Goal: Task Accomplishment & Management: Manage account settings

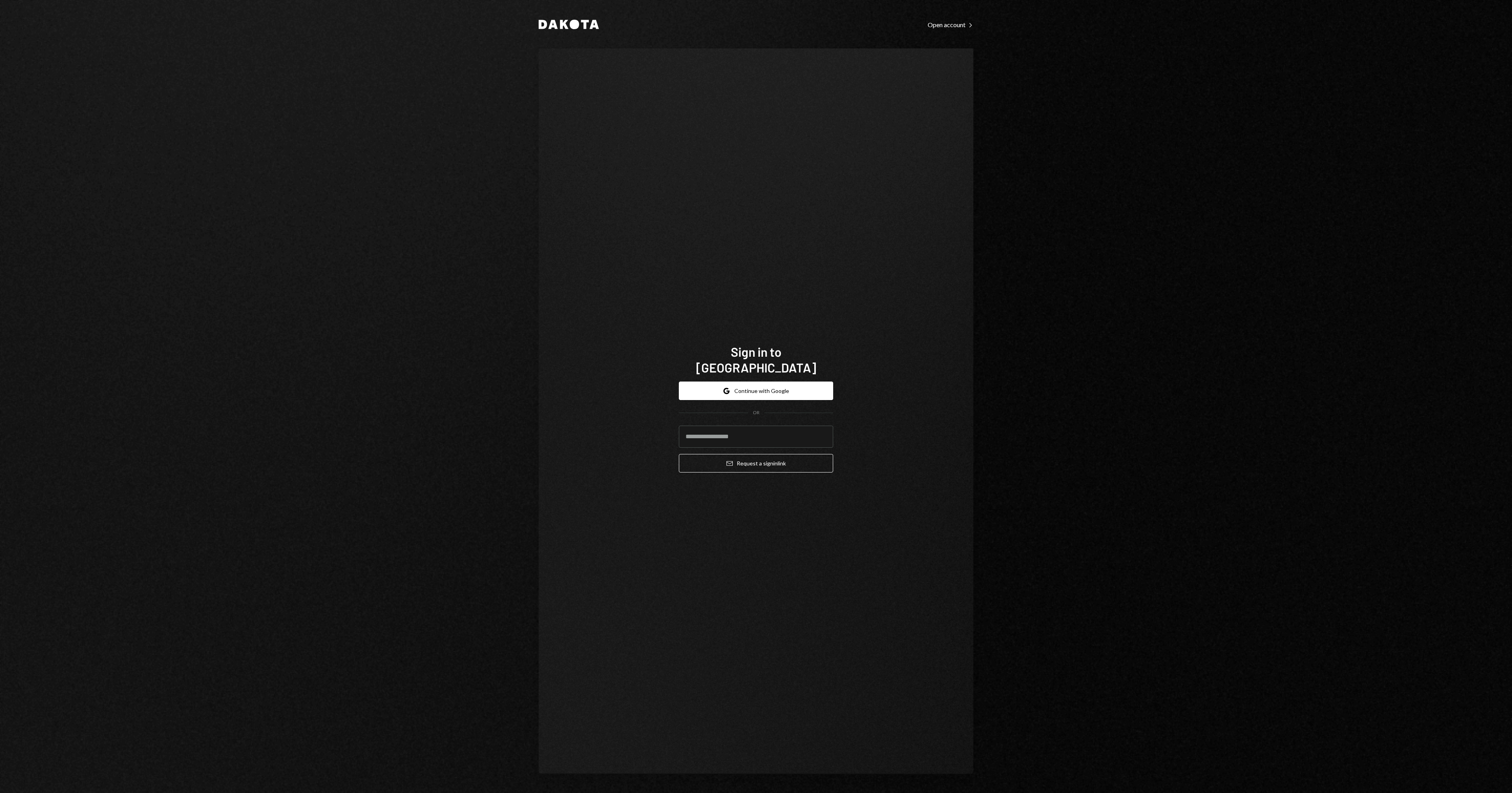
type input "**********"
click at [757, 462] on button "Email Request a sign in link" at bounding box center [756, 462] width 154 height 18
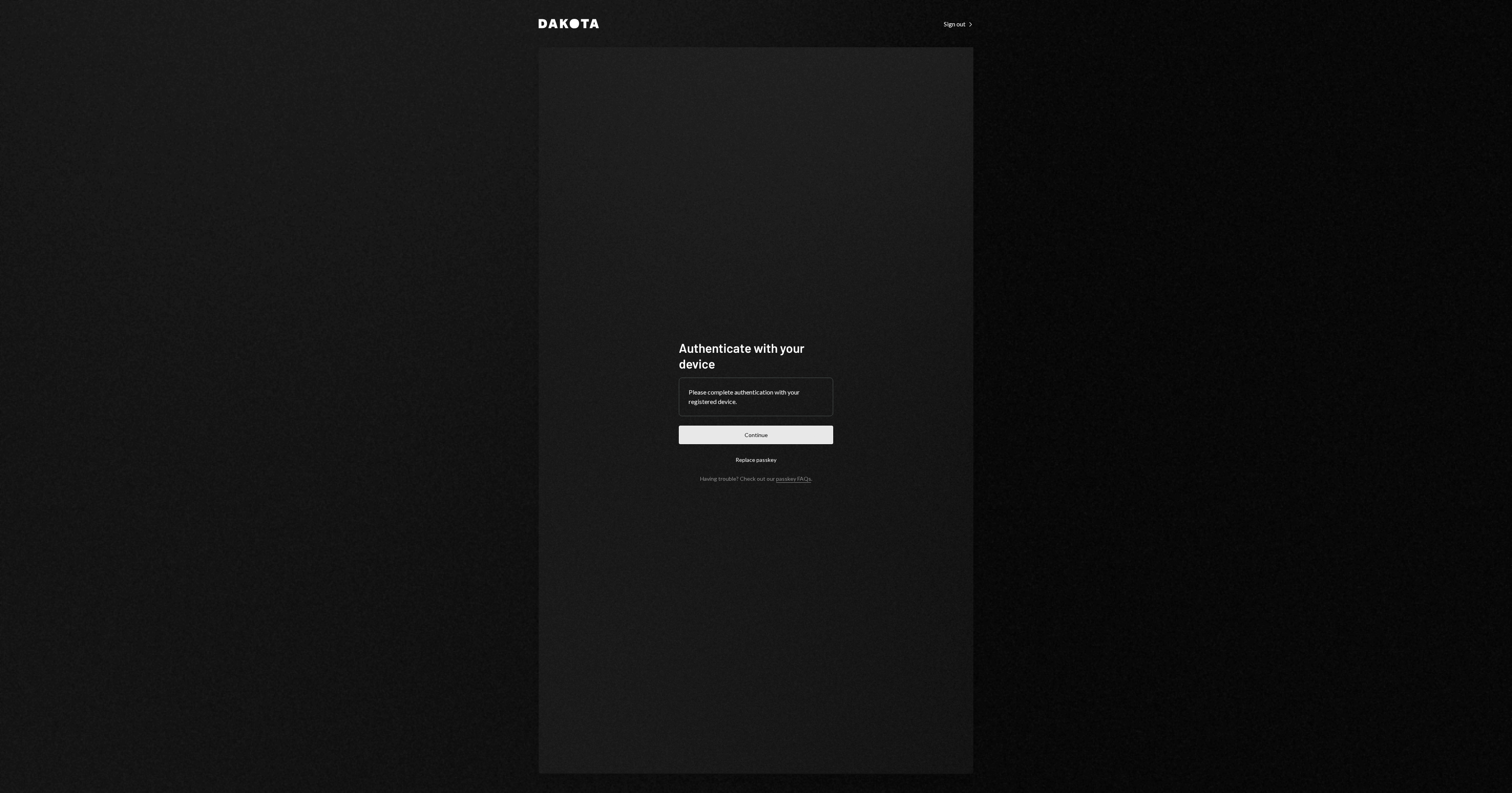
click at [758, 429] on button "Continue" at bounding box center [756, 435] width 154 height 18
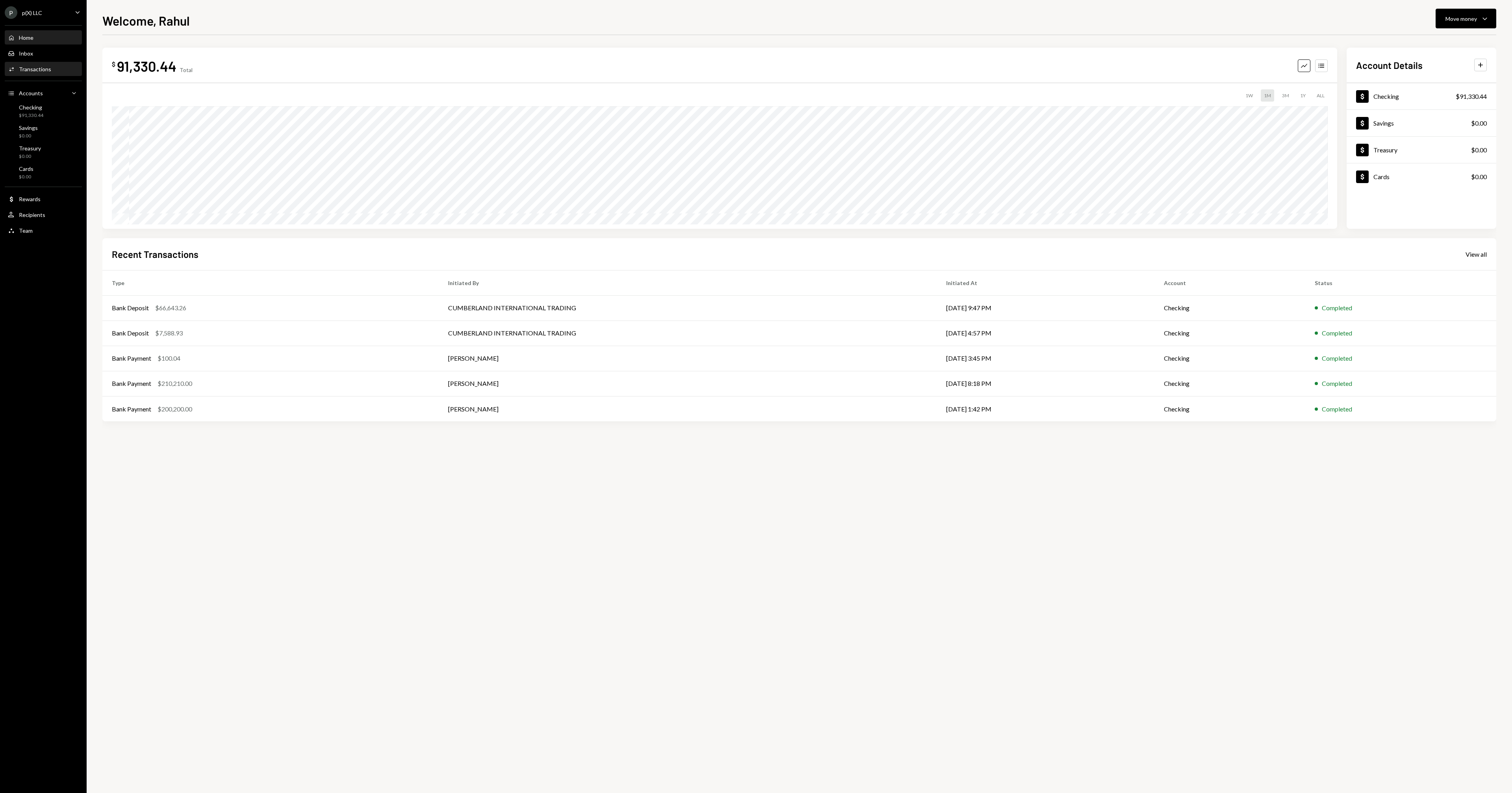
click at [50, 74] on div "Activities Transactions" at bounding box center [43, 69] width 71 height 14
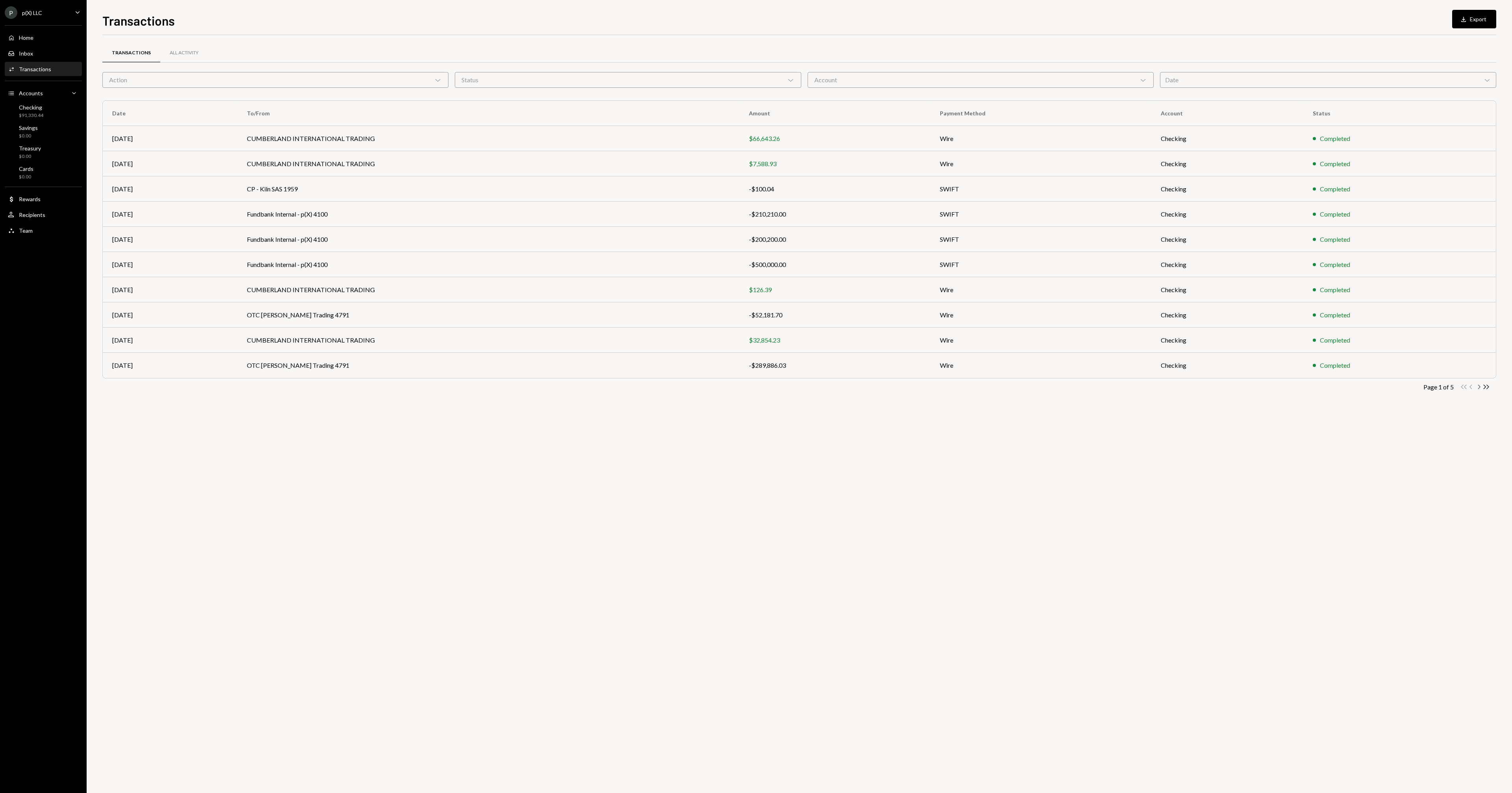
click at [1479, 389] on icon "Chevron Right" at bounding box center [1478, 386] width 7 height 7
click at [1013, 462] on div "Transactions All Activity Action Chevron Down Status Chevron Down Account Chevr…" at bounding box center [799, 414] width 1394 height 758
click at [1470, 389] on icon "Chevron Left" at bounding box center [1471, 386] width 7 height 7
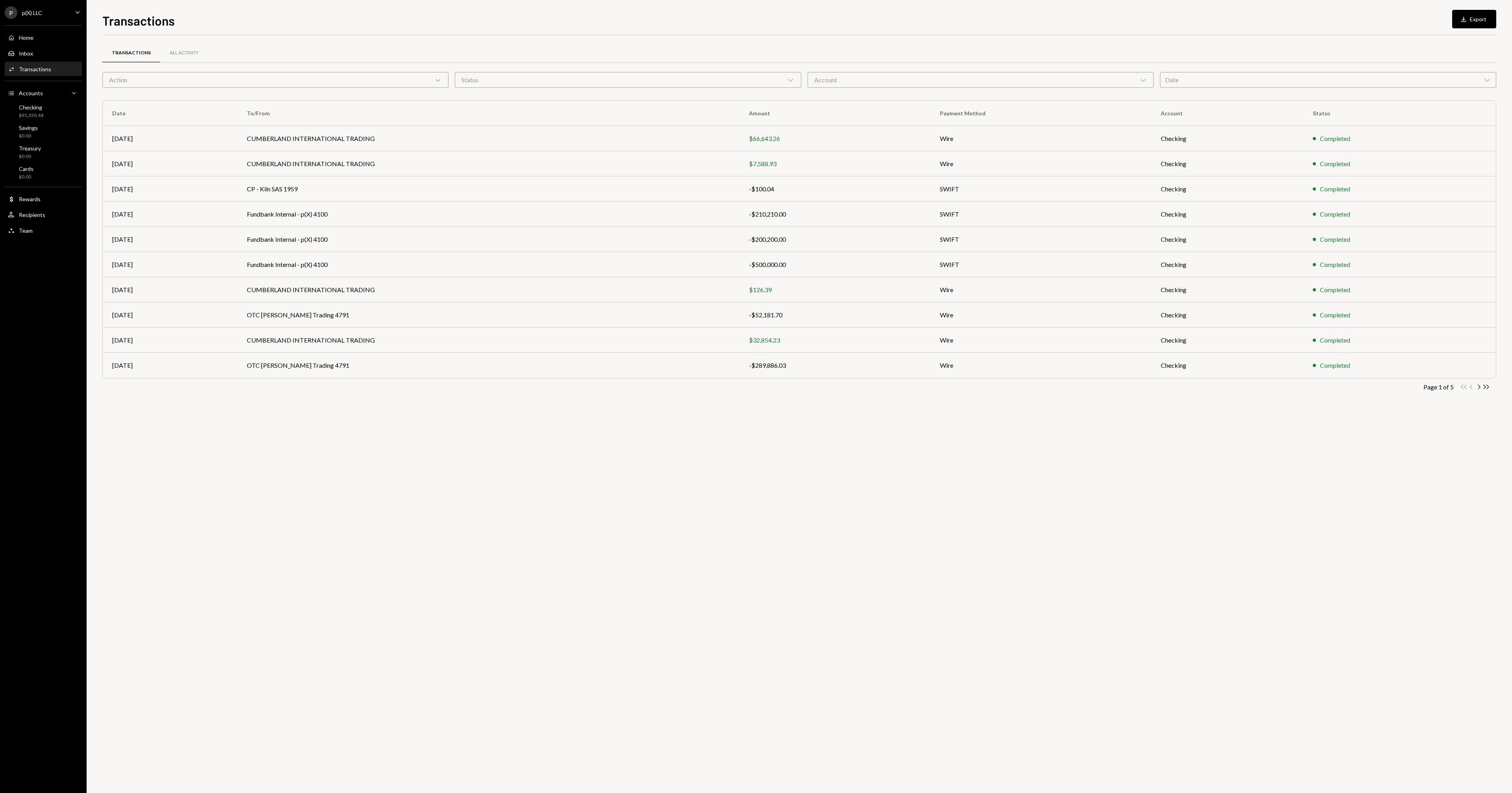
click at [844, 407] on div "Transactions All Activity Action Chevron Down Status Chevron Down Account Chevr…" at bounding box center [799, 229] width 1394 height 363
